Goal: Check status: Check status

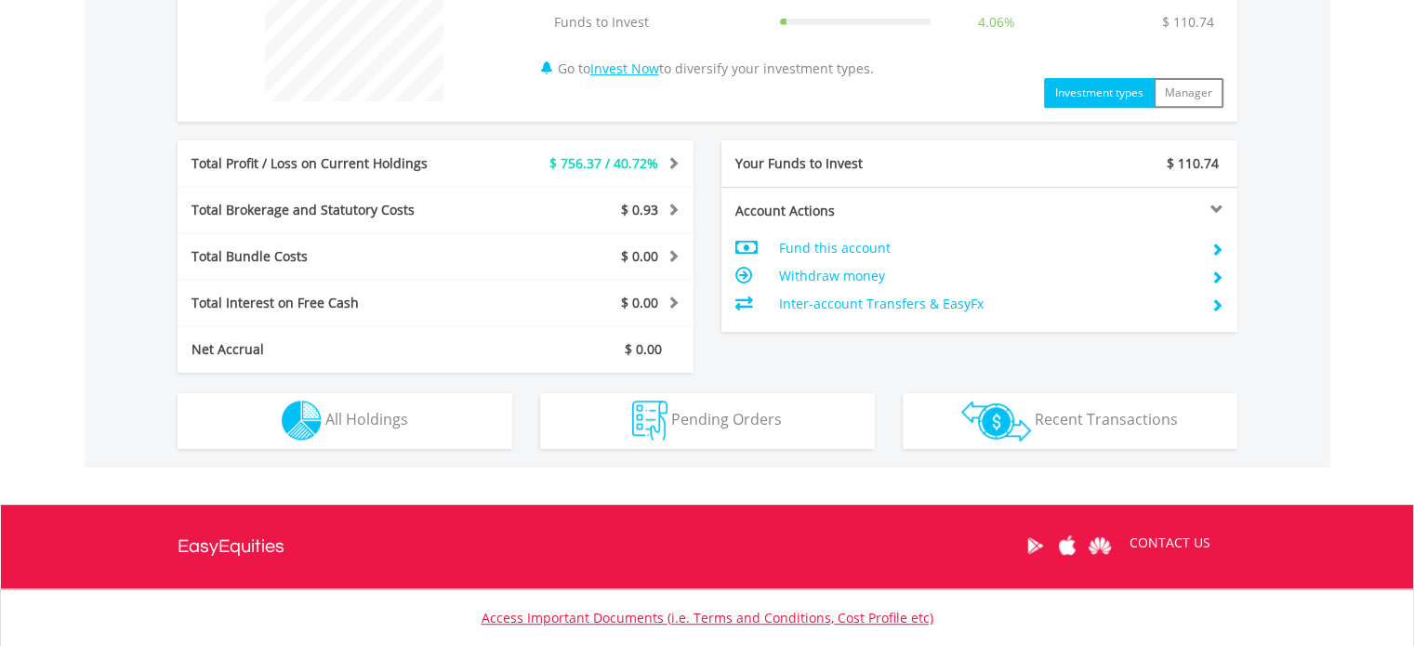
scroll to position [924, 0]
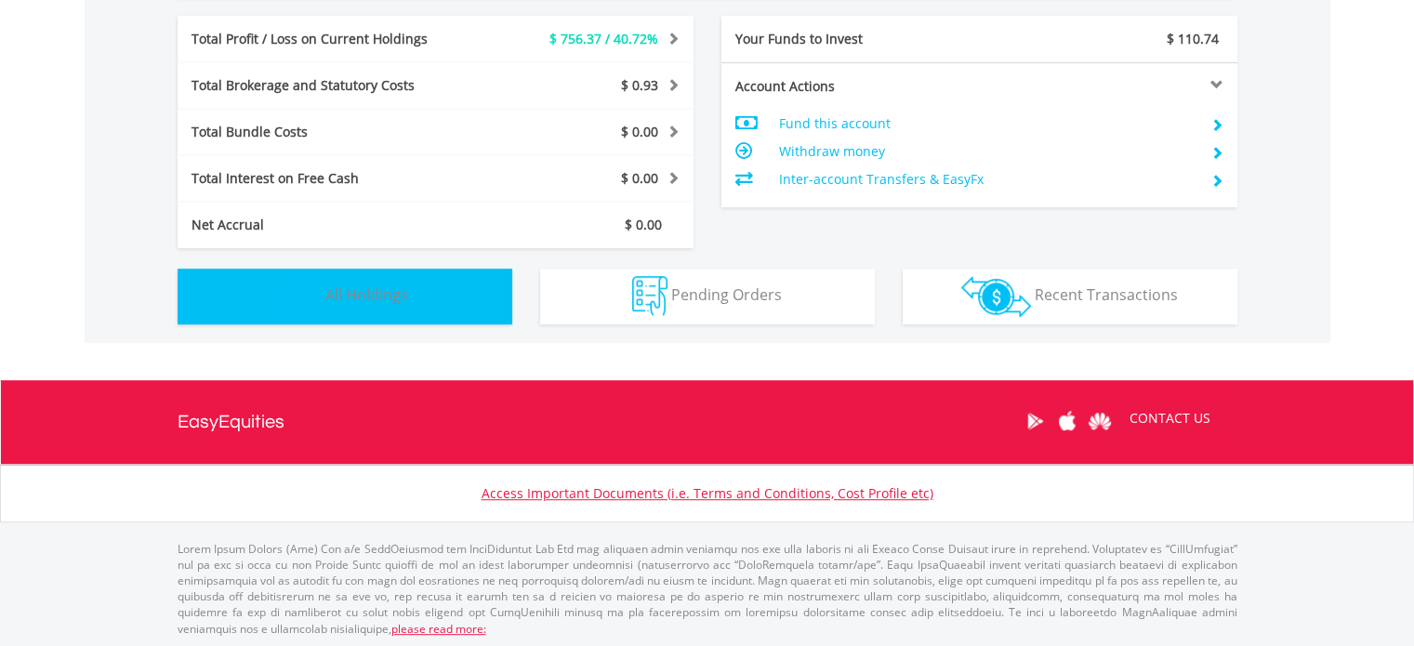
click at [431, 304] on button "Holdings All Holdings" at bounding box center [345, 297] width 335 height 56
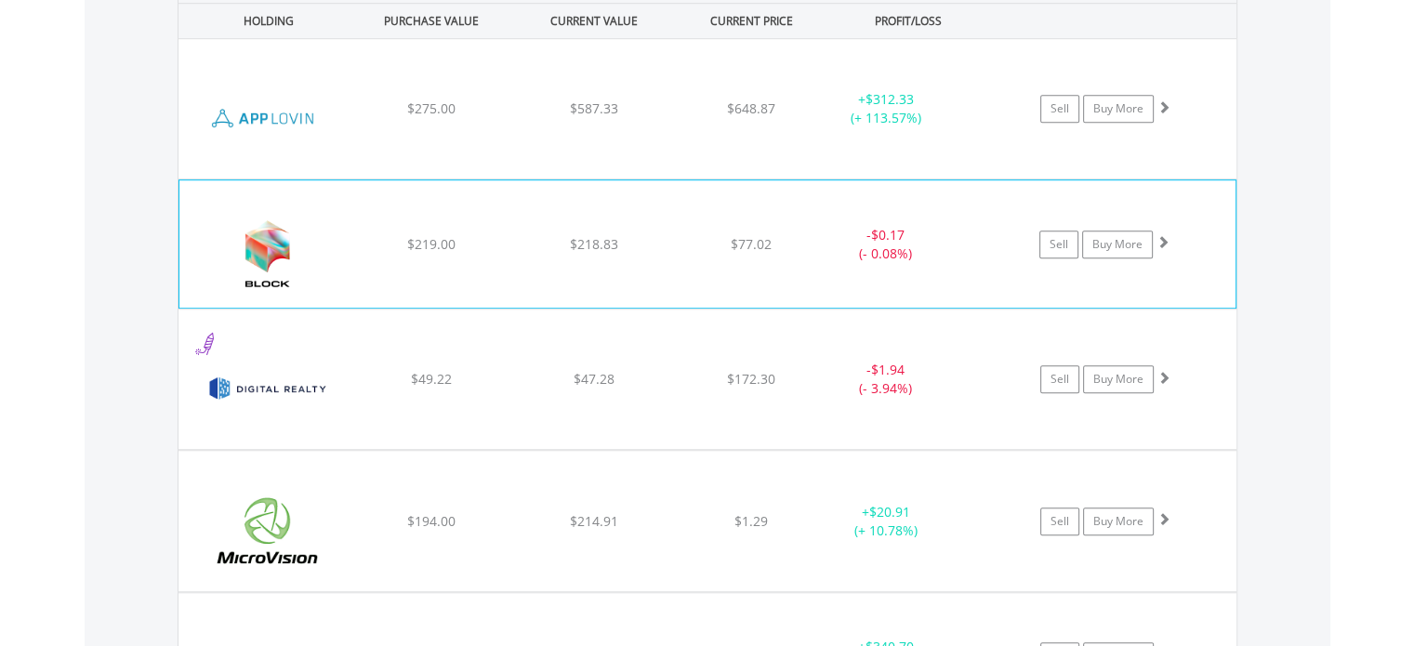
scroll to position [1364, 0]
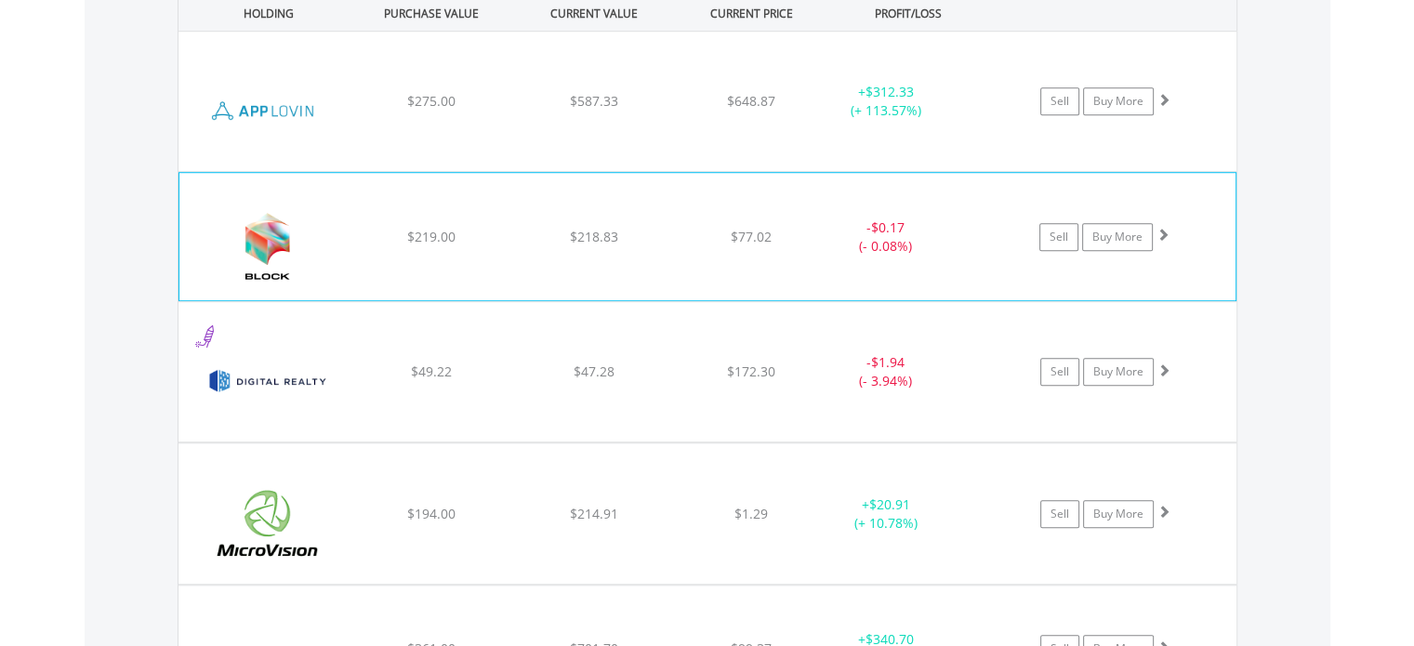
click at [740, 254] on div "﻿ Block Inc $219.00 $218.83 $77.02 - $0.17 (- 0.08%) Sell Buy More" at bounding box center [707, 236] width 1056 height 126
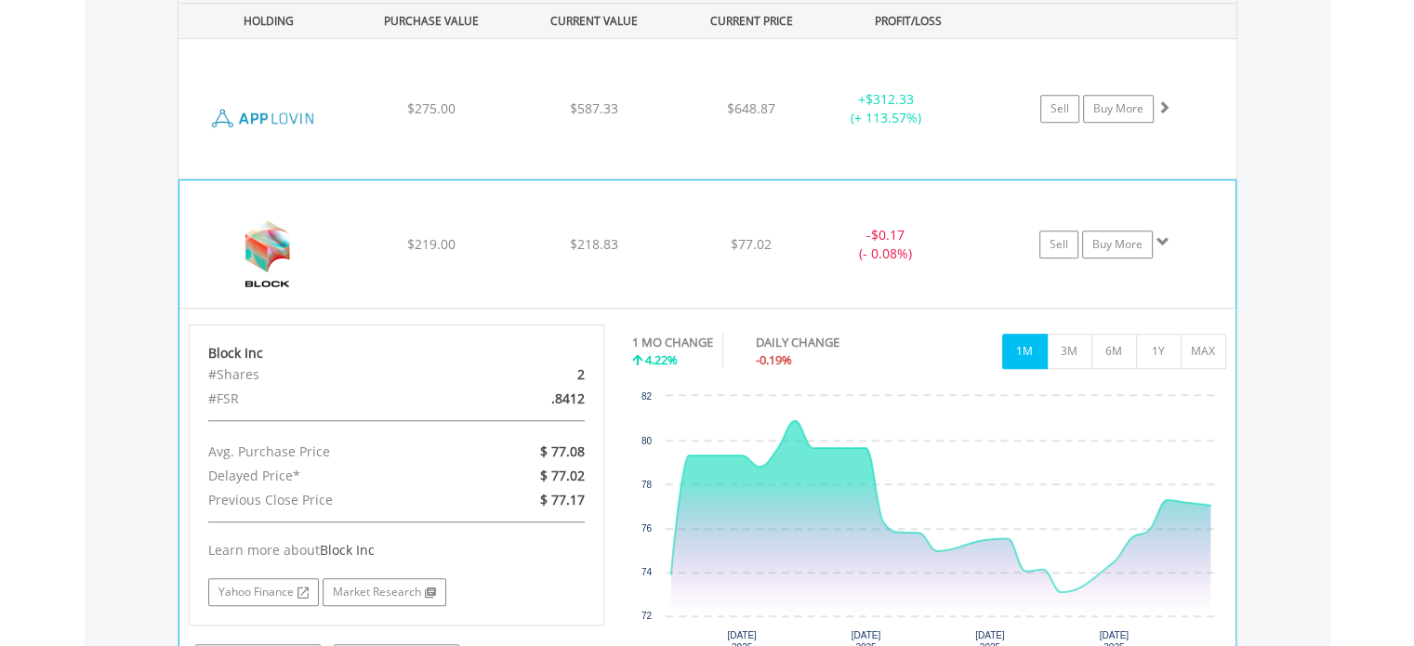
scroll to position [1312, 0]
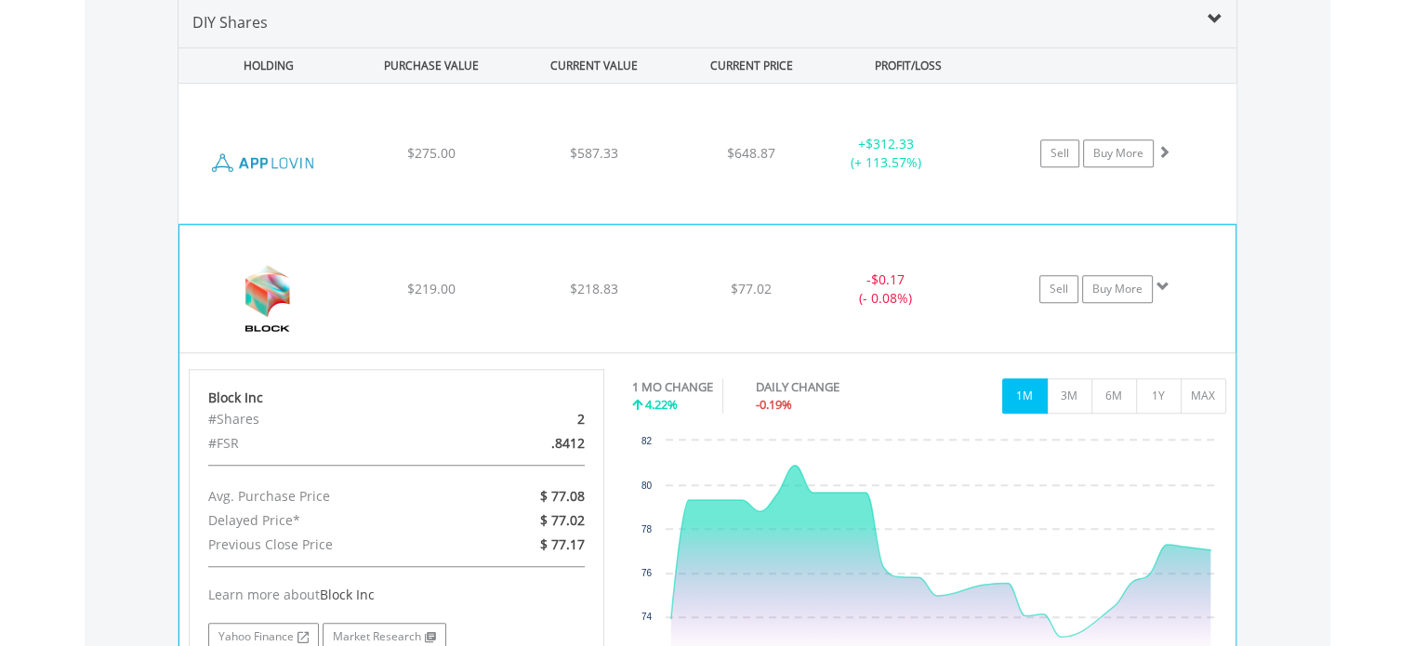
click at [675, 297] on div "﻿ Block Inc $219.00 $218.83 $77.02 - $0.17 (- 0.08%) Sell Buy More" at bounding box center [707, 288] width 1056 height 126
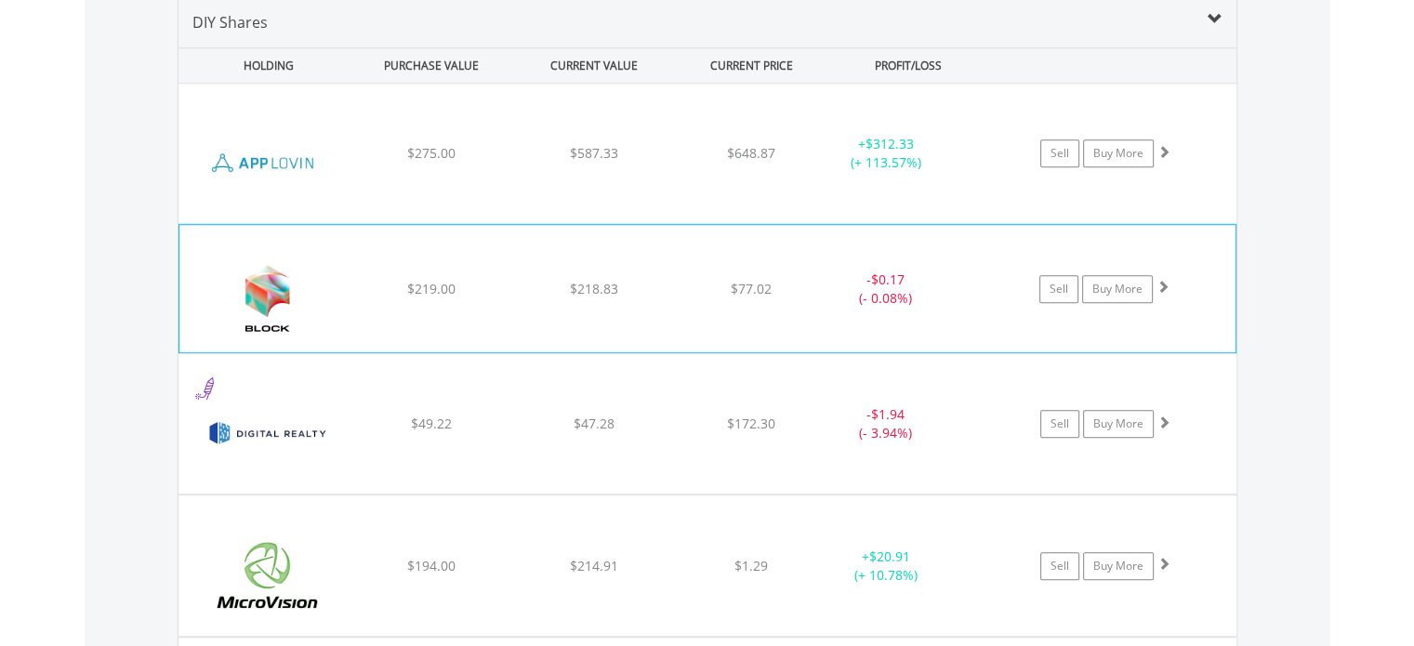
click at [1163, 287] on span at bounding box center [1162, 286] width 13 height 13
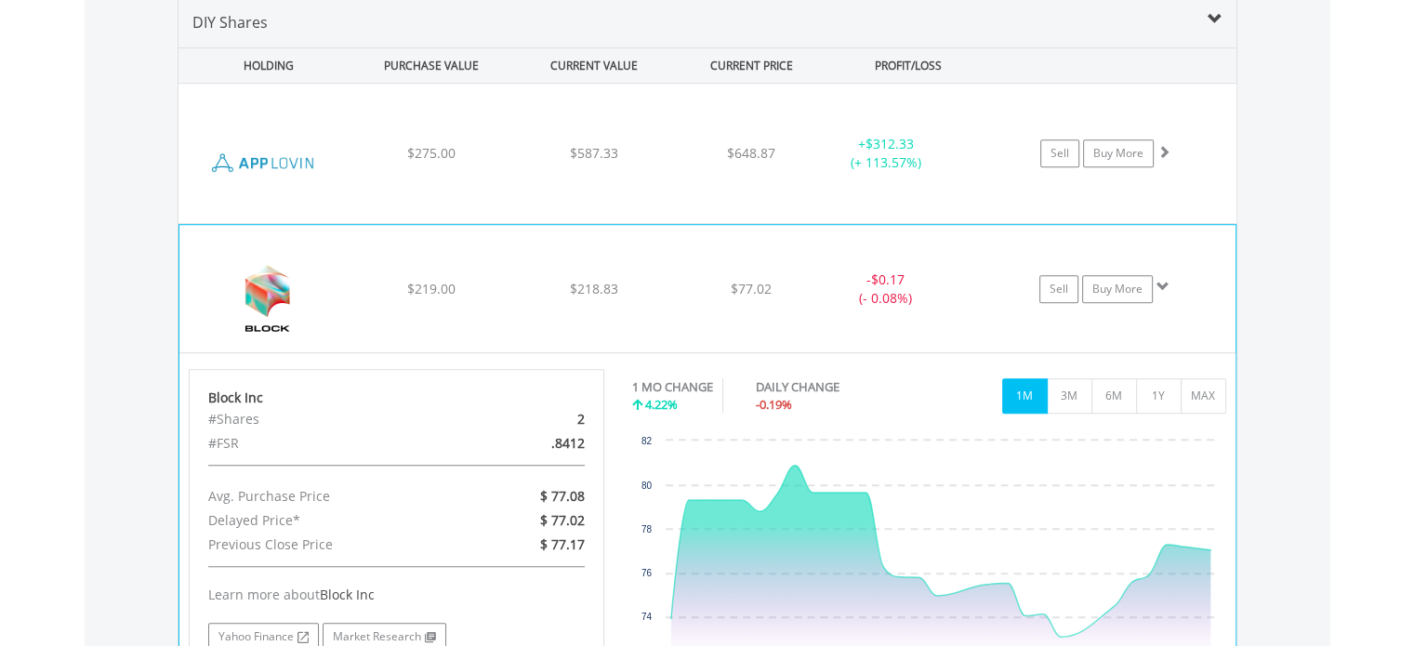
click at [1163, 287] on span at bounding box center [1162, 286] width 13 height 13
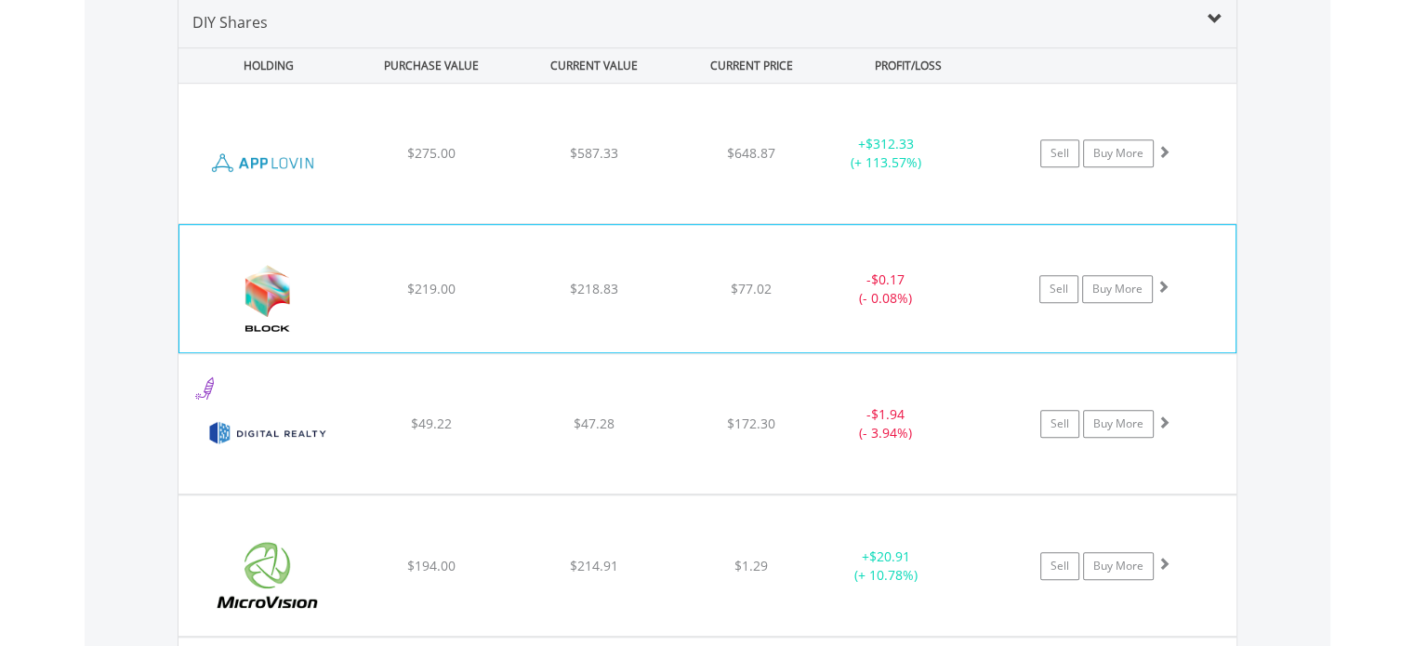
click at [501, 287] on div "$219.00" at bounding box center [431, 289] width 158 height 19
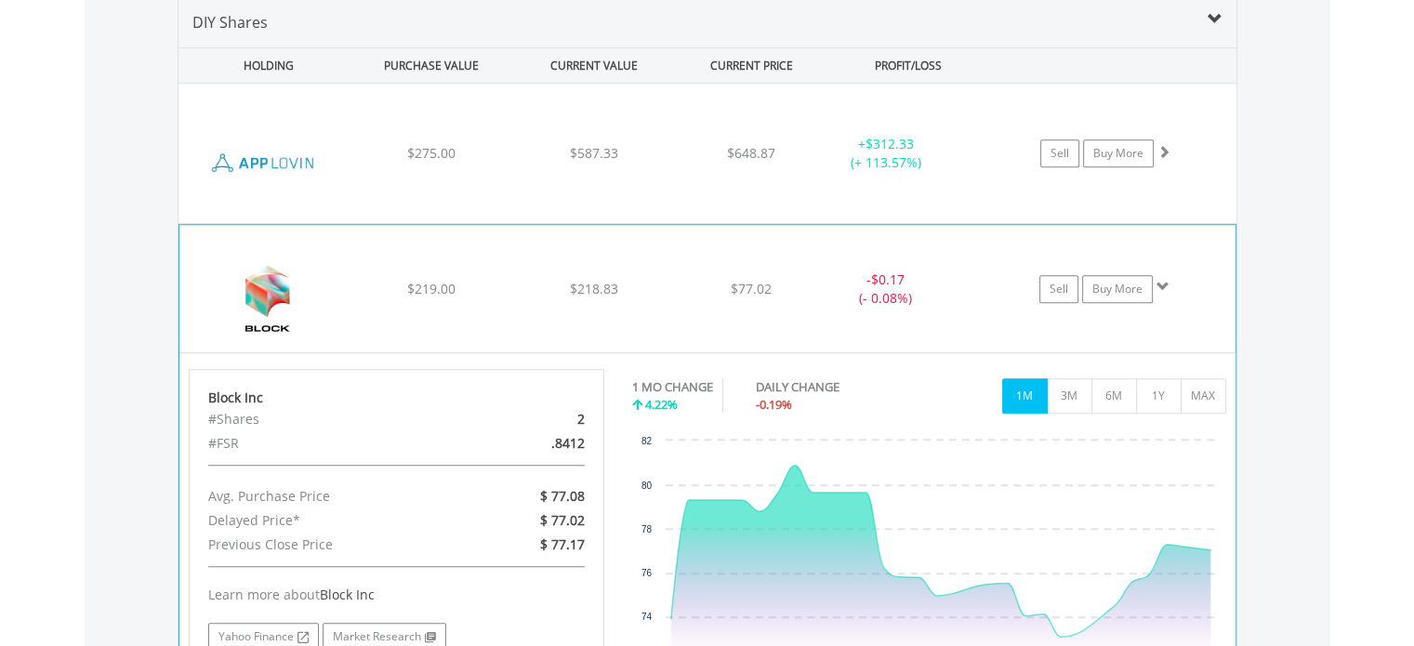
click at [501, 287] on div "$219.00" at bounding box center [431, 289] width 158 height 19
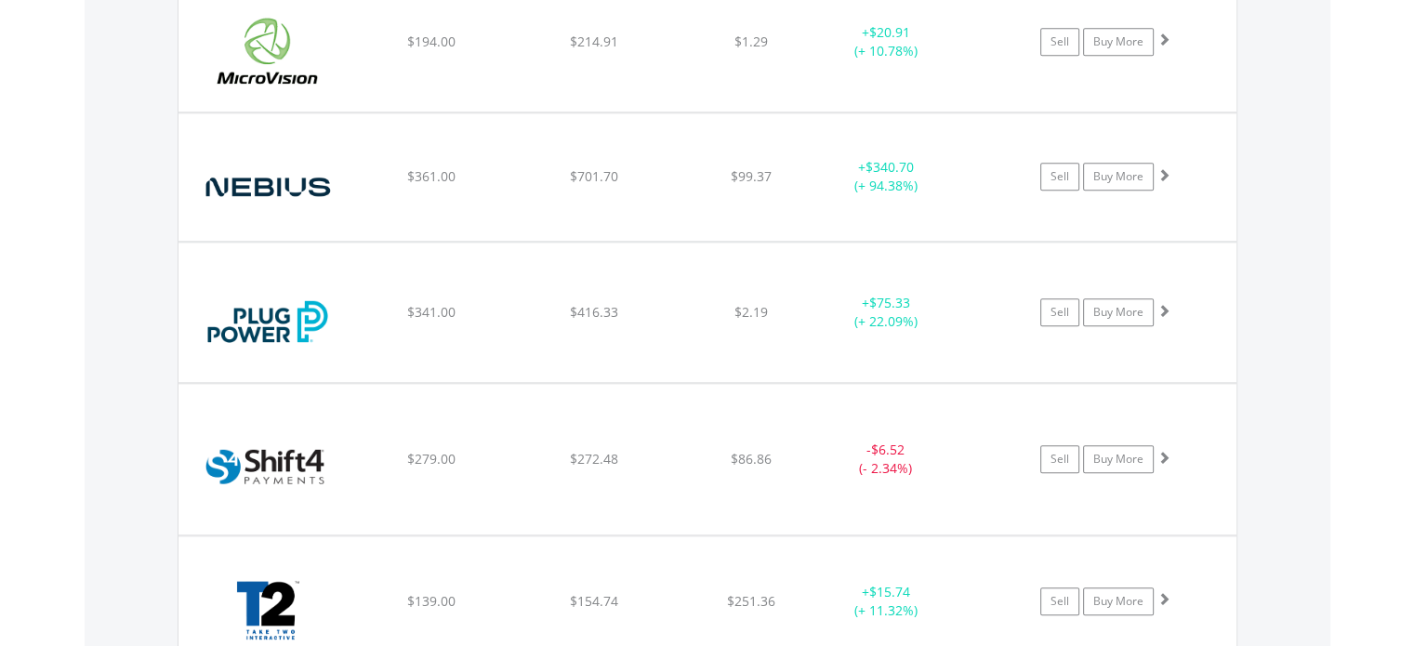
scroll to position [1974, 0]
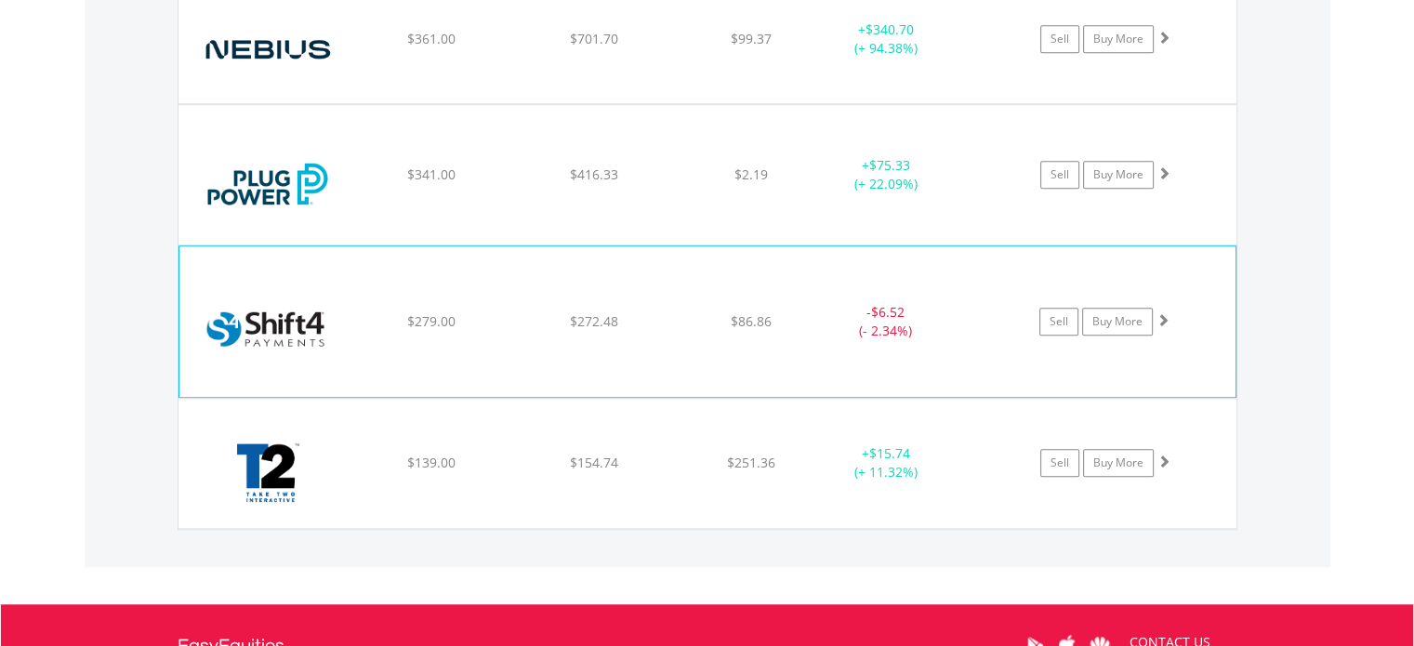
click at [529, 321] on div "$272.48" at bounding box center [594, 321] width 158 height 19
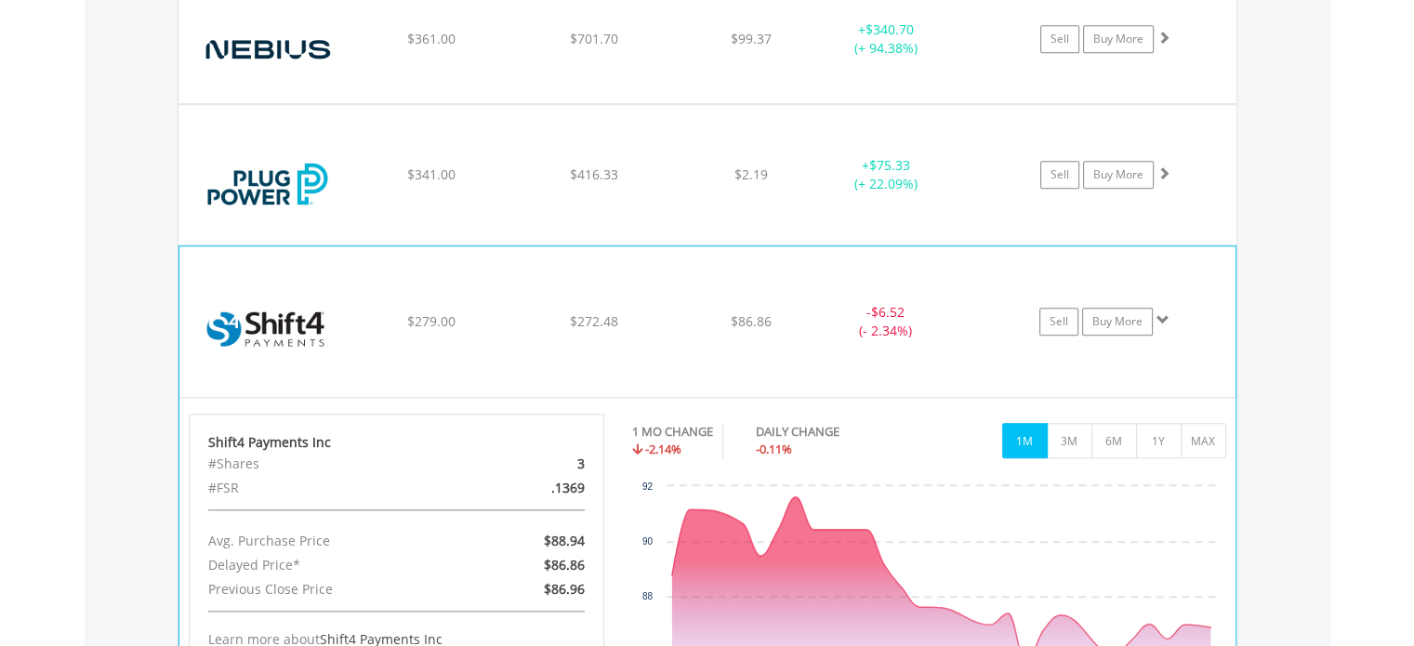
click at [529, 321] on div "$272.48" at bounding box center [594, 321] width 158 height 19
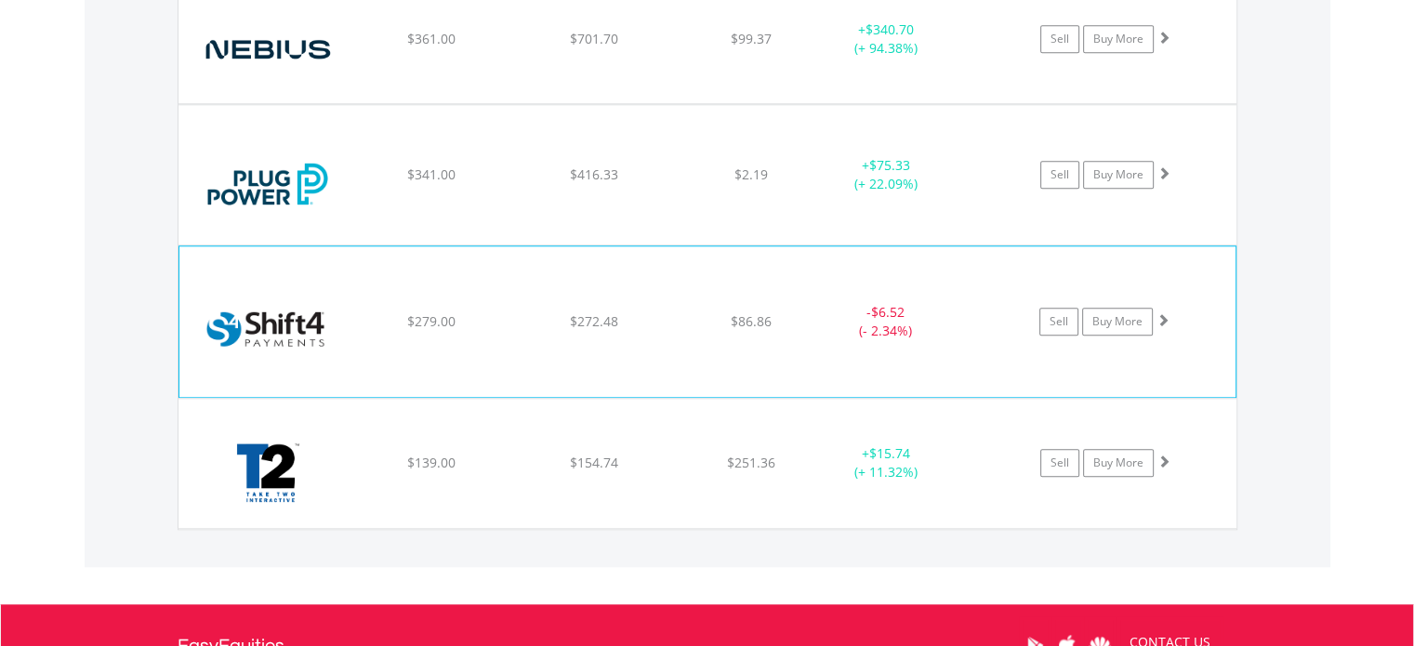
click at [699, 328] on div "﻿ Shift4 Payments Inc $279.00 $272.48 $86.86 - $6.52 (- 2.34%) Sell Buy More" at bounding box center [707, 321] width 1056 height 151
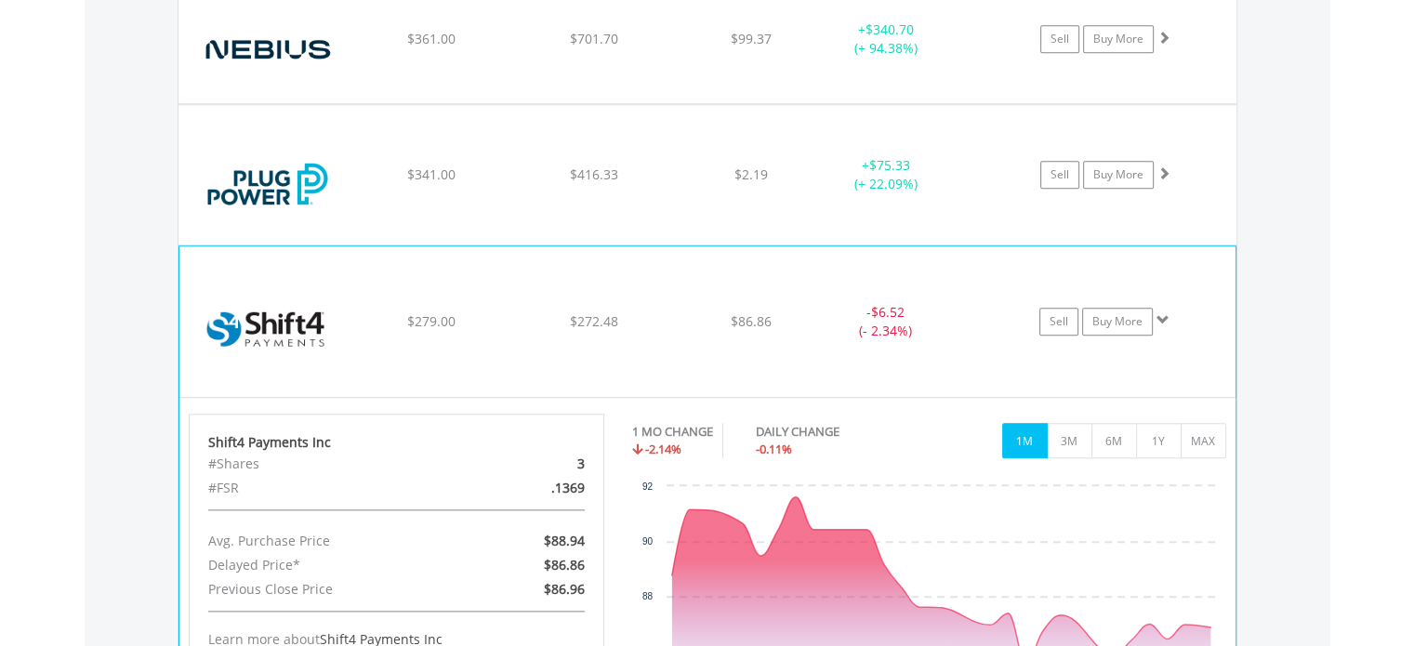
click at [699, 328] on div "﻿ Shift4 Payments Inc $279.00 $272.48 $86.86 - $6.52 (- 2.34%) Sell Buy More" at bounding box center [707, 321] width 1056 height 151
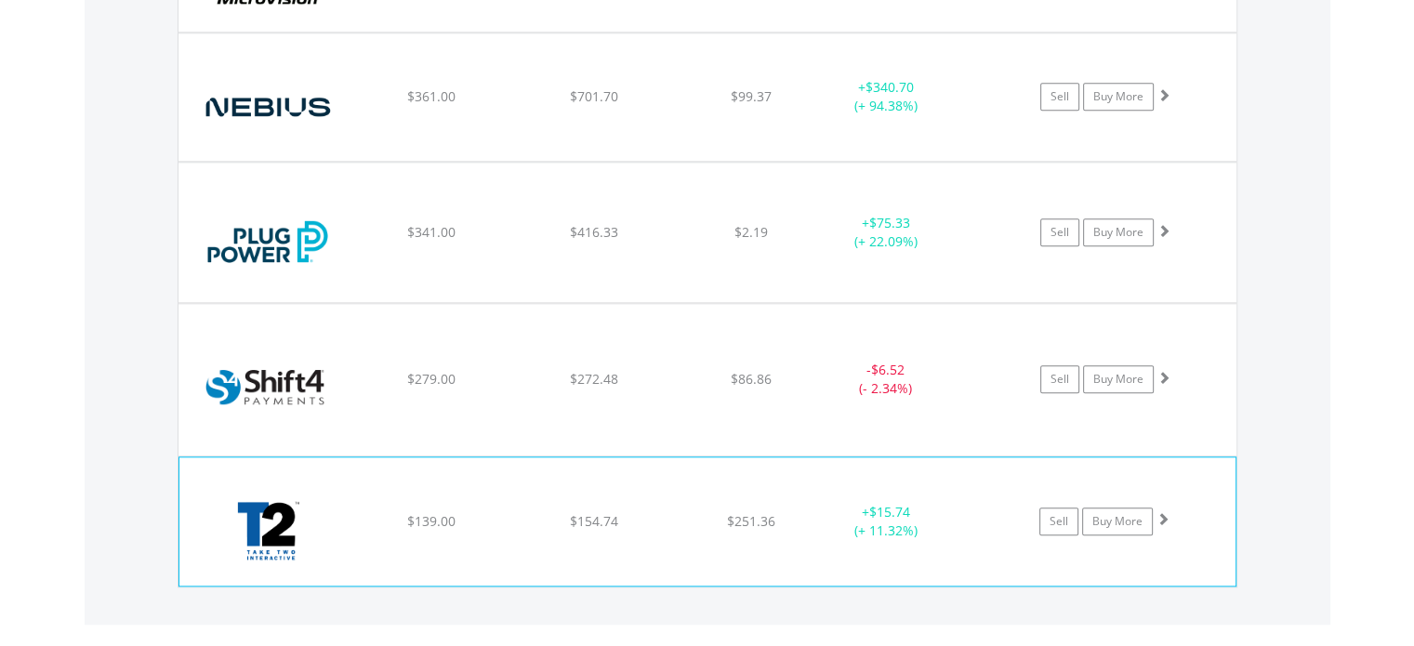
scroll to position [1915, 0]
click at [491, 523] on div "$139.00" at bounding box center [431, 523] width 158 height 19
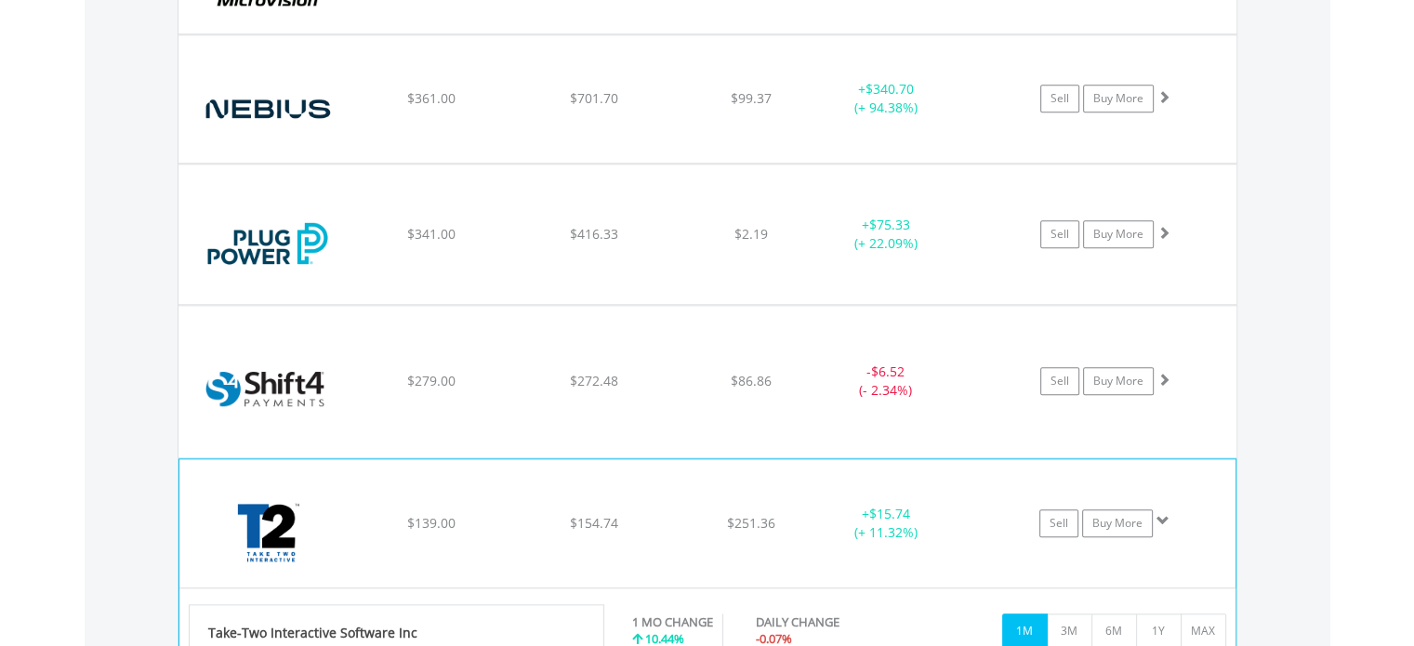
click at [507, 508] on div "﻿ Take-Two Interactive Software Inc $139.00 $154.74 $251.36 + $15.74 (+ 11.32%)…" at bounding box center [707, 523] width 1056 height 128
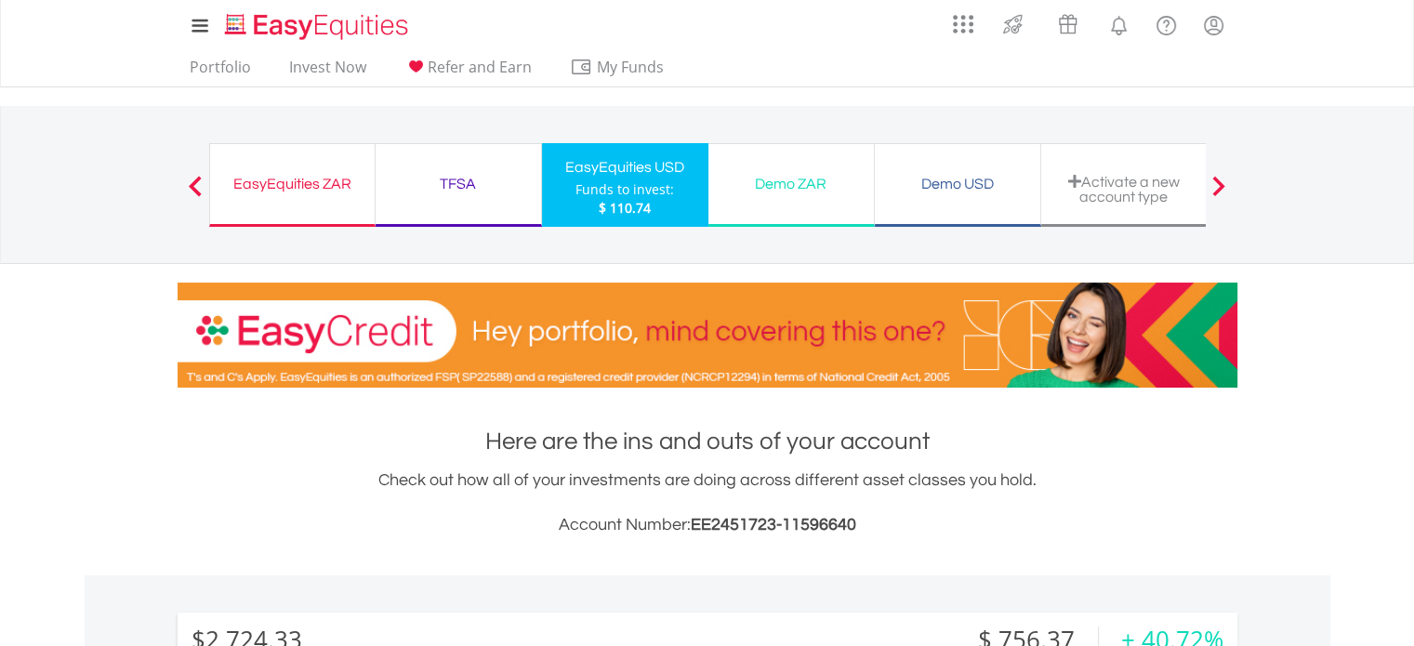
scroll to position [0, 0]
click at [222, 73] on link "Portfolio" at bounding box center [220, 72] width 76 height 29
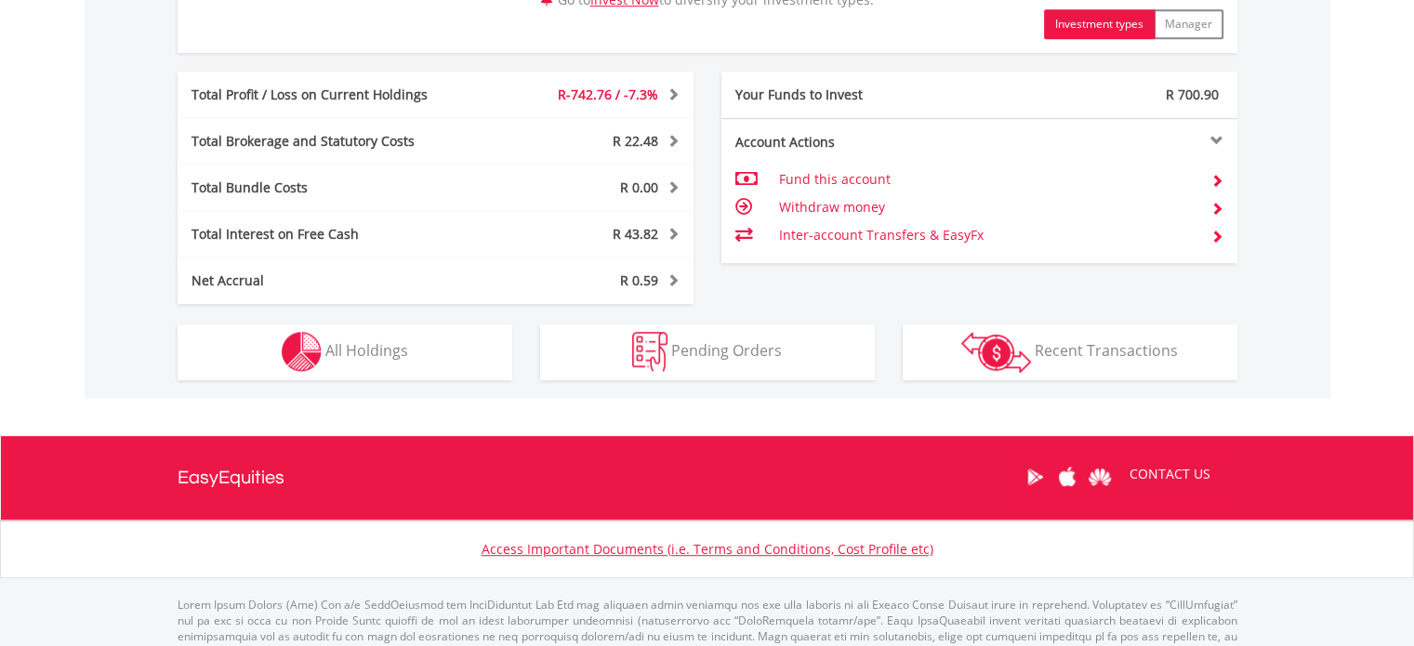
scroll to position [981, 0]
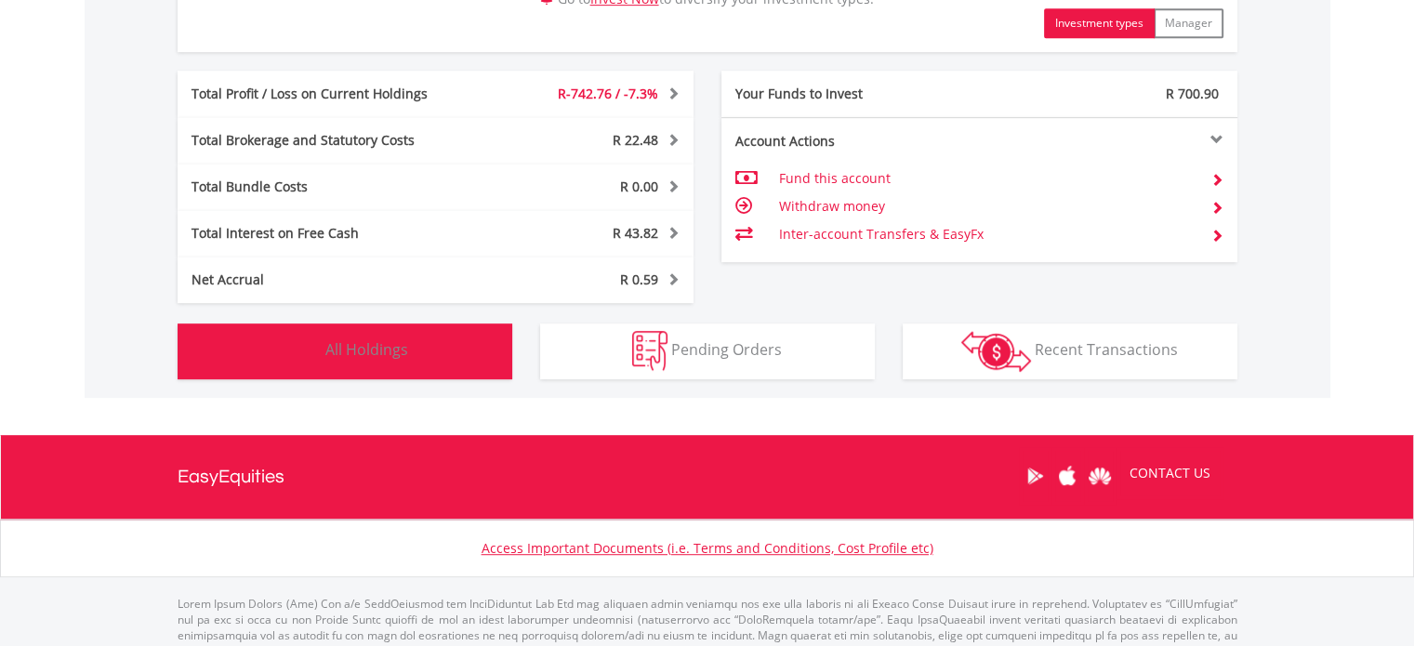
click at [409, 332] on button "Holdings All Holdings" at bounding box center [345, 351] width 335 height 56
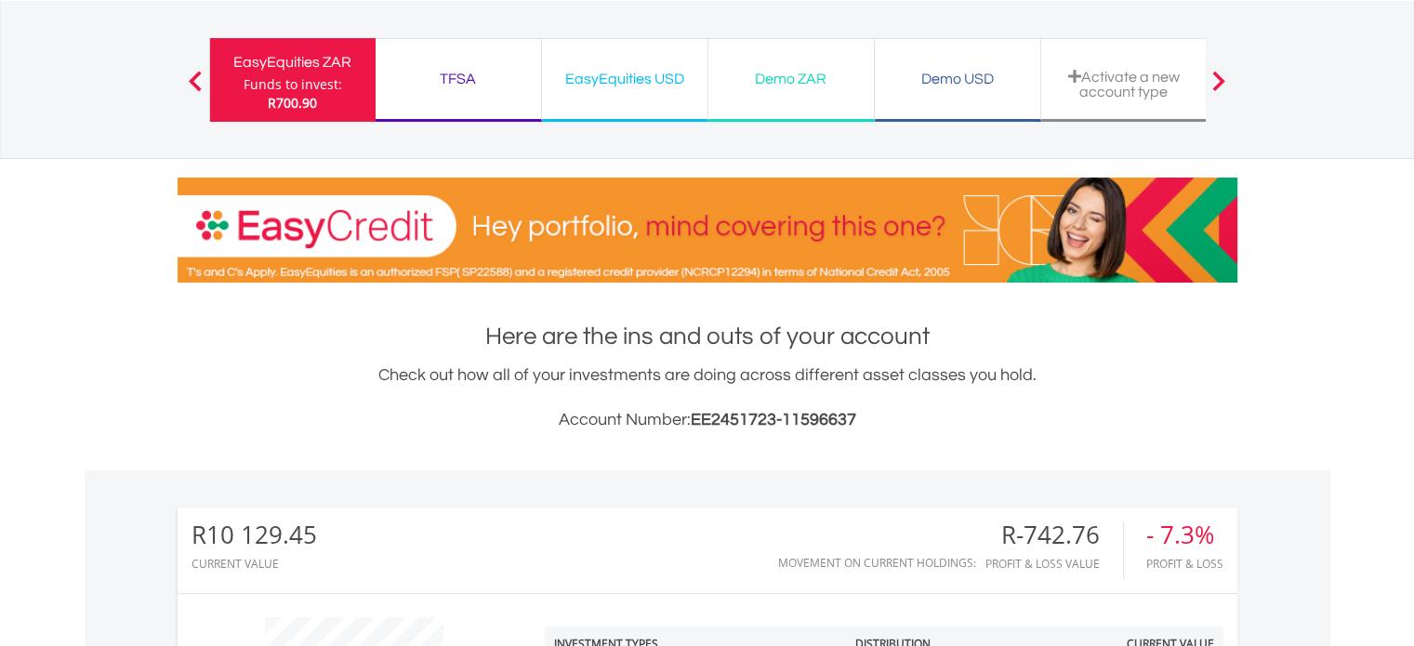
scroll to position [104, 0]
